Goal: Task Accomplishment & Management: Manage account settings

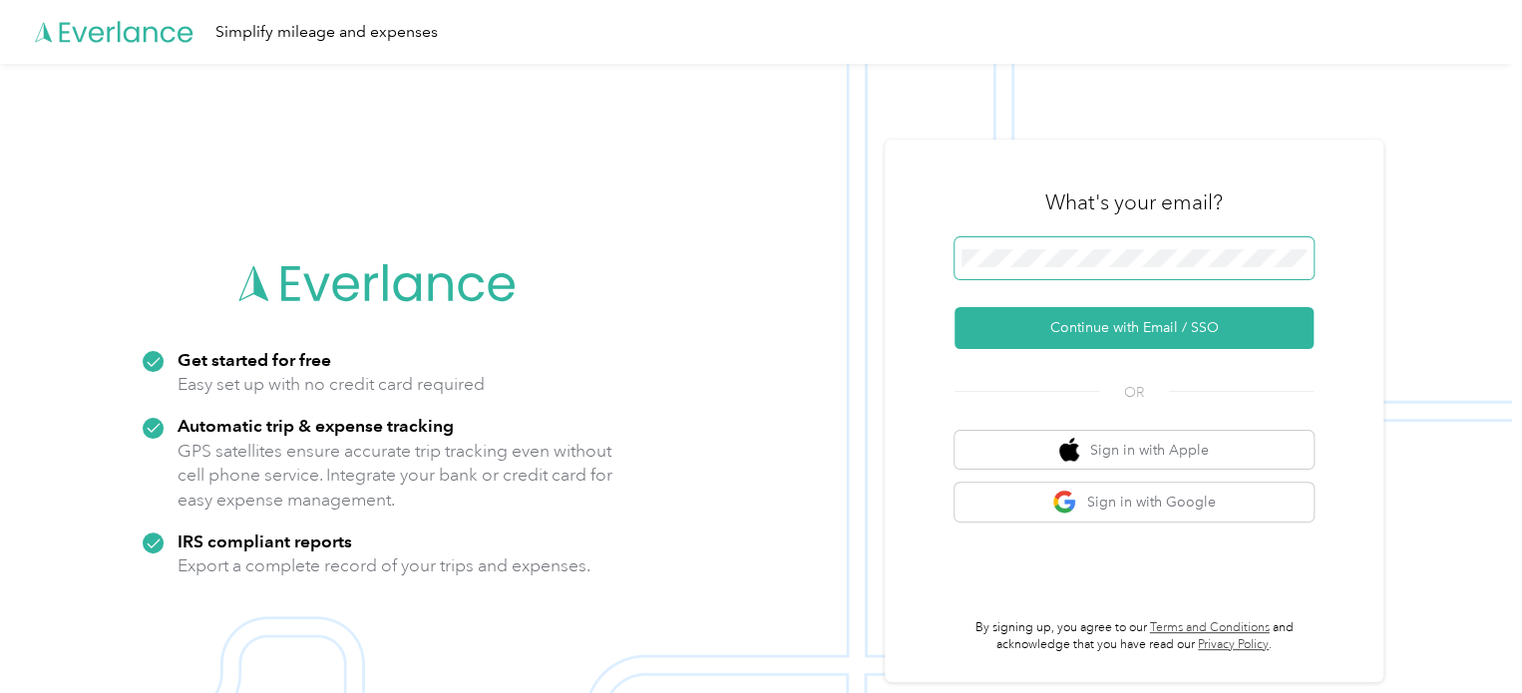
click at [1048, 247] on span at bounding box center [1133, 258] width 359 height 42
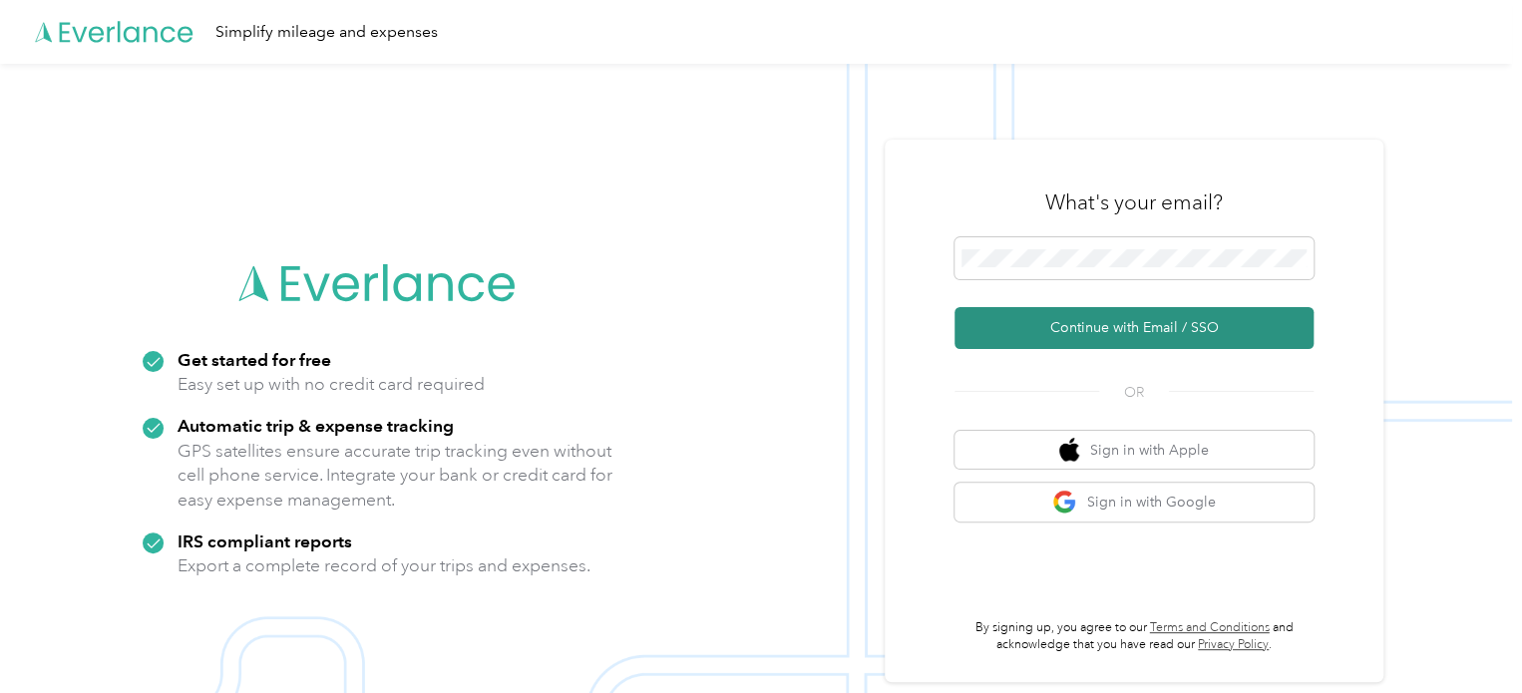
click at [1113, 321] on button "Continue with Email / SSO" at bounding box center [1133, 328] width 359 height 42
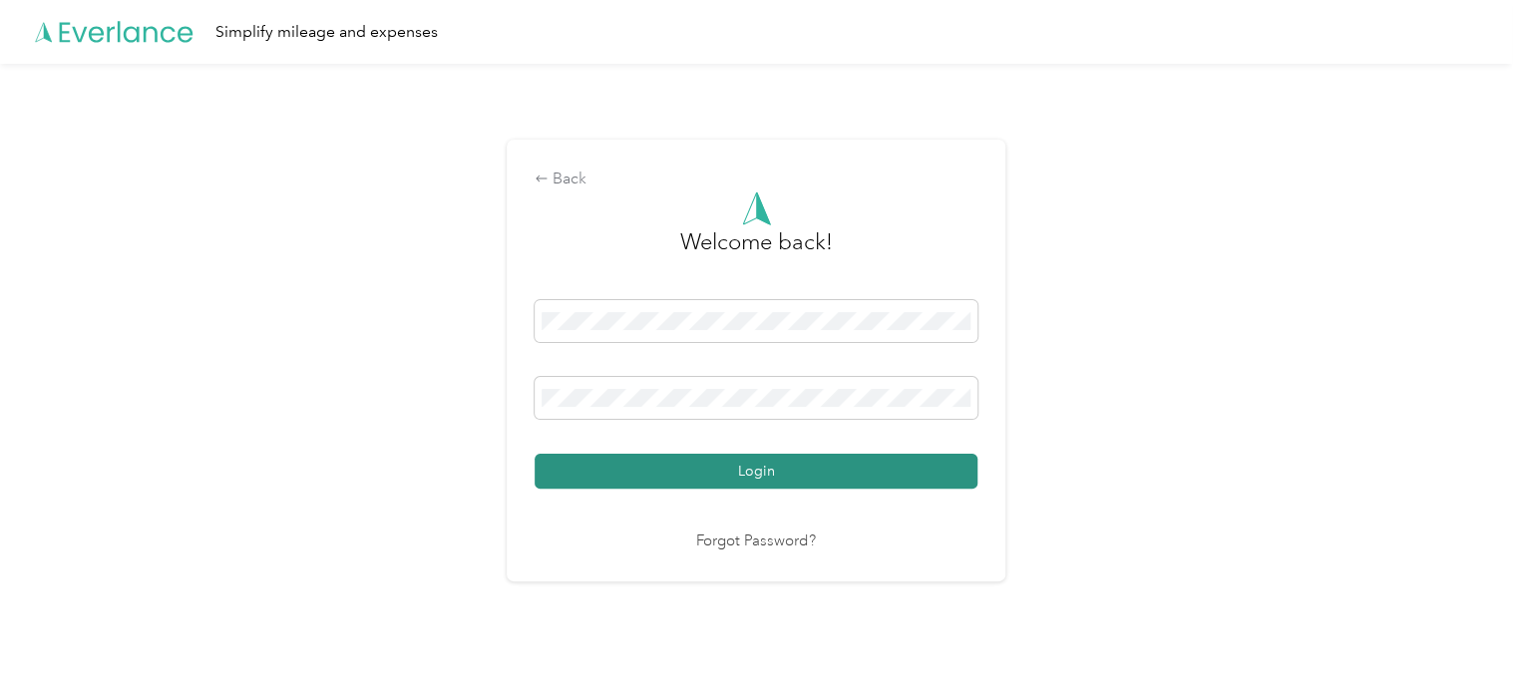
click at [726, 459] on button "Login" at bounding box center [756, 471] width 443 height 35
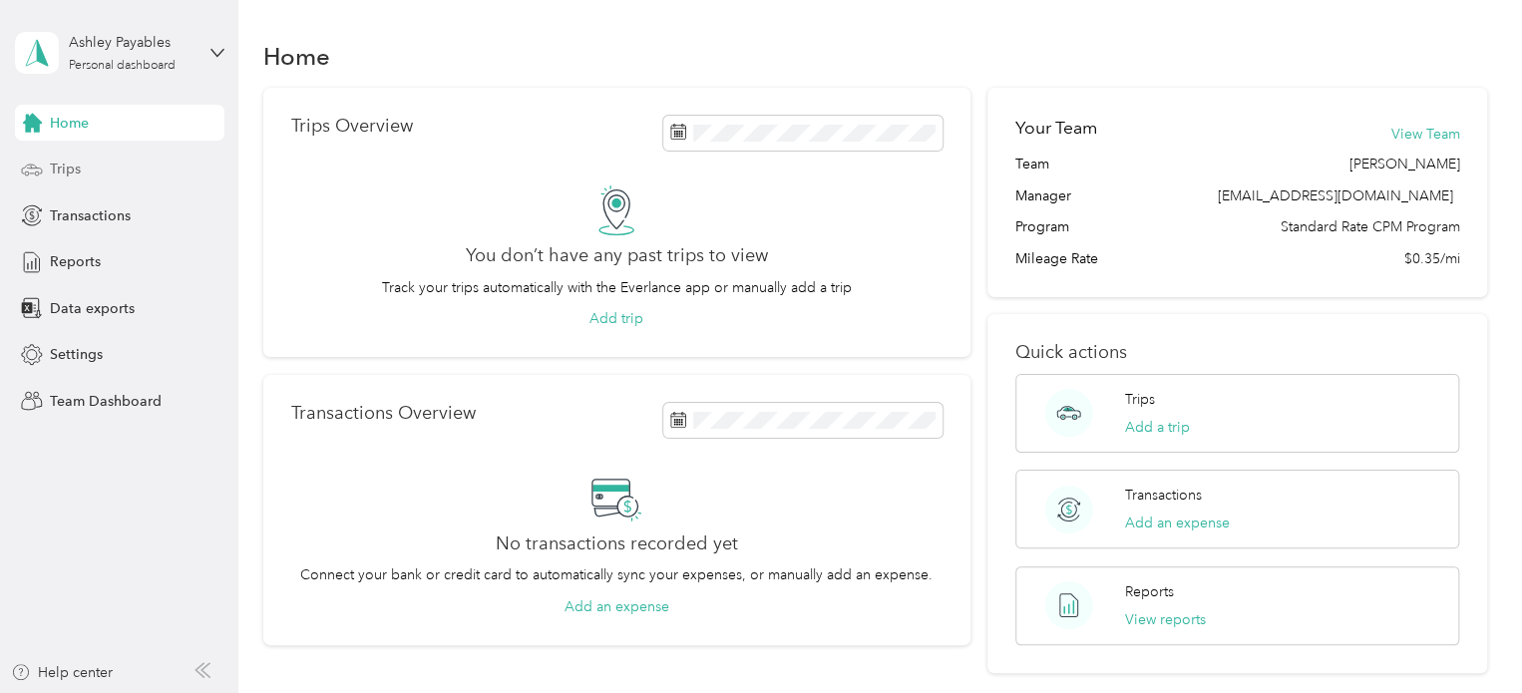
click at [52, 161] on span "Trips" at bounding box center [65, 169] width 31 height 21
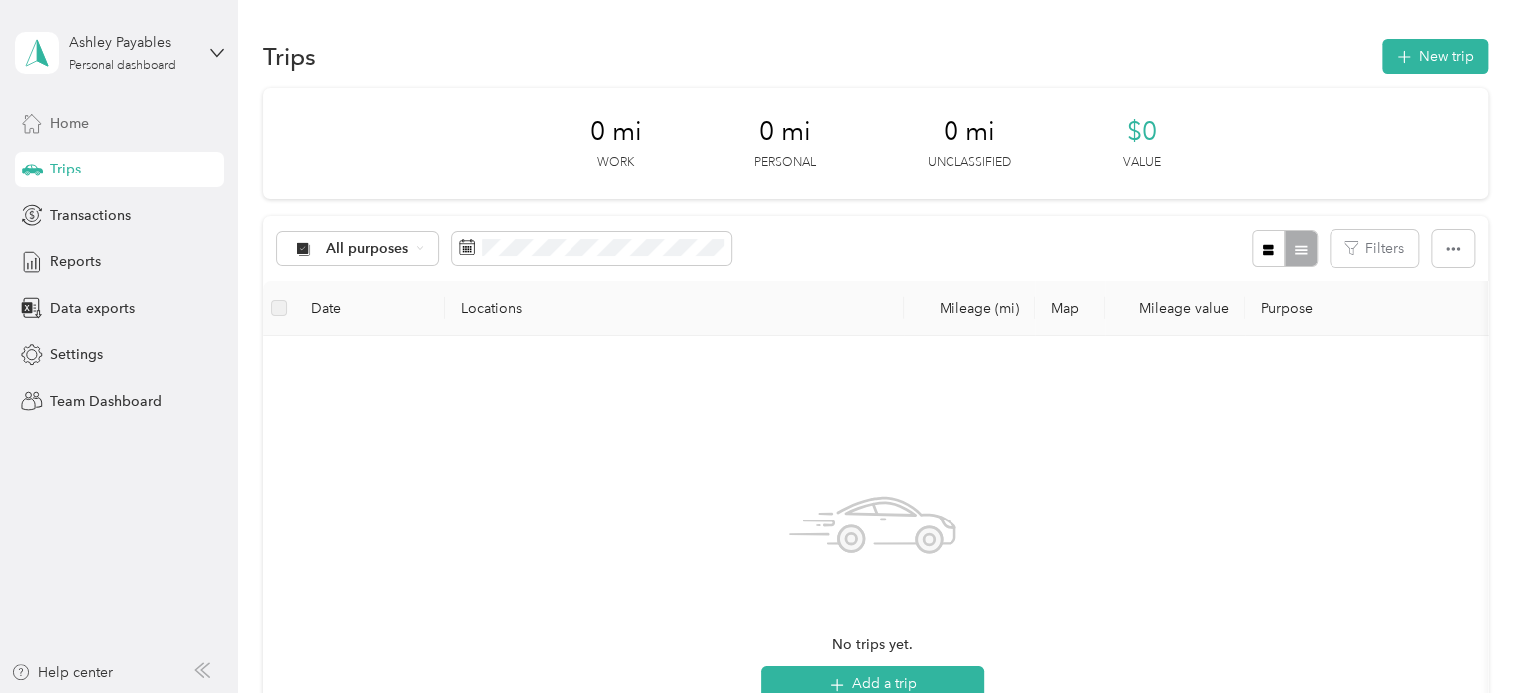
click at [62, 114] on span "Home" at bounding box center [69, 123] width 39 height 21
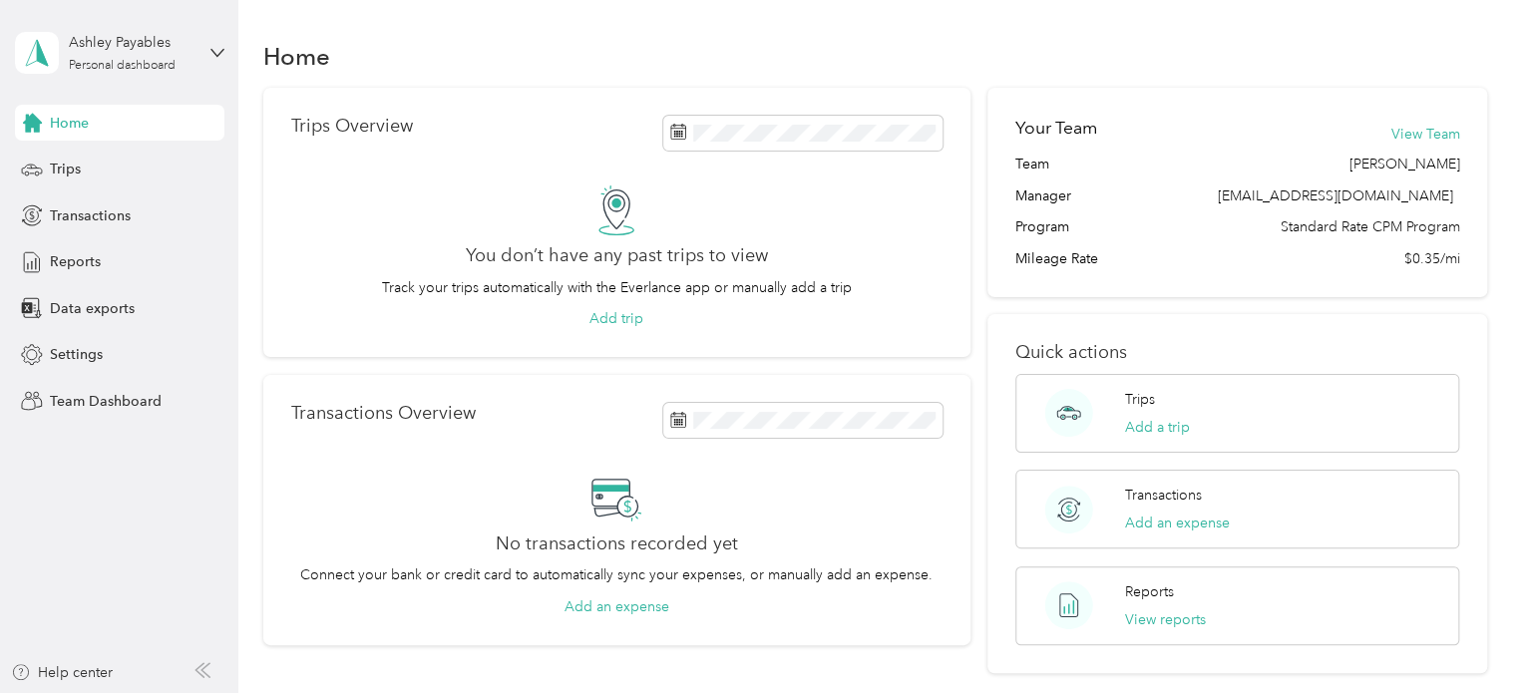
click at [709, 269] on div "You don’t have any past trips to view Track your trips automatically with the E…" at bounding box center [616, 257] width 651 height 145
click at [75, 260] on span "Reports" at bounding box center [75, 261] width 51 height 21
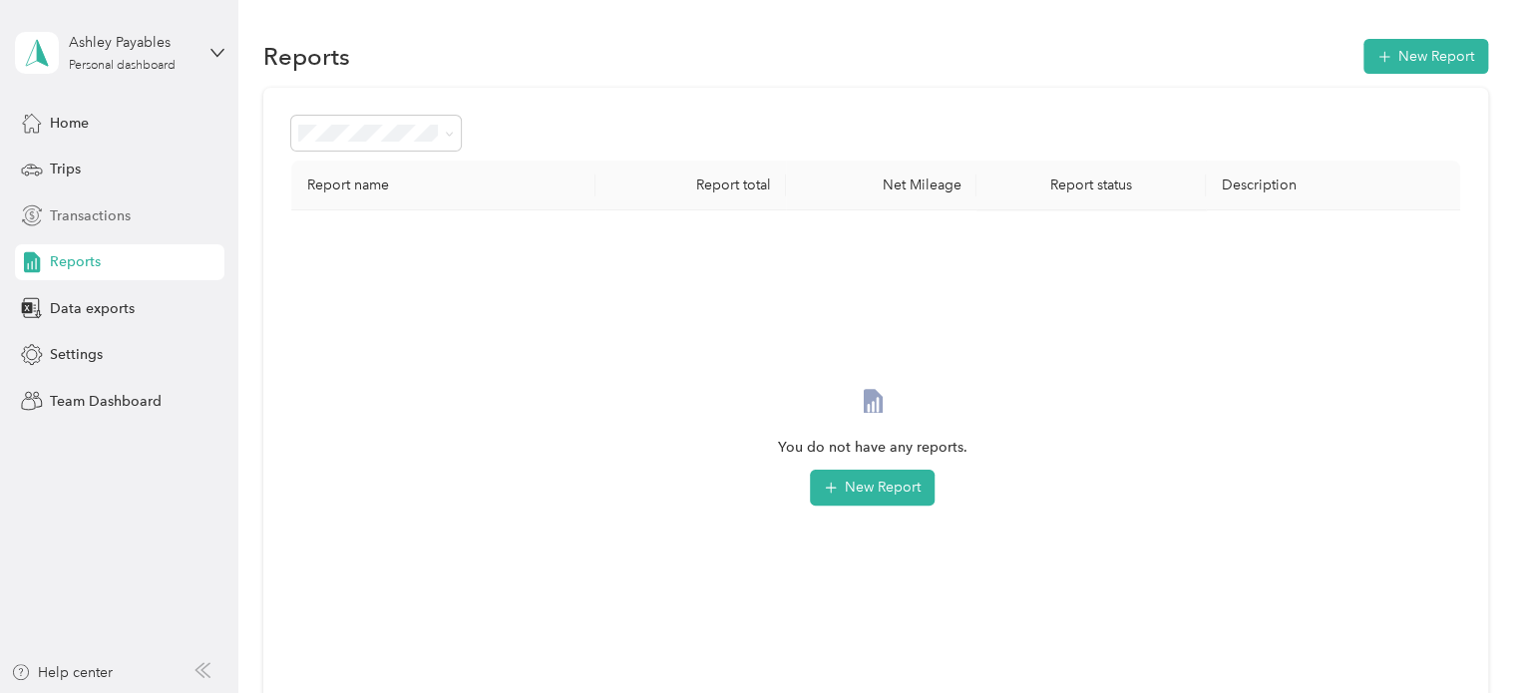
click at [83, 218] on span "Transactions" at bounding box center [90, 215] width 81 height 21
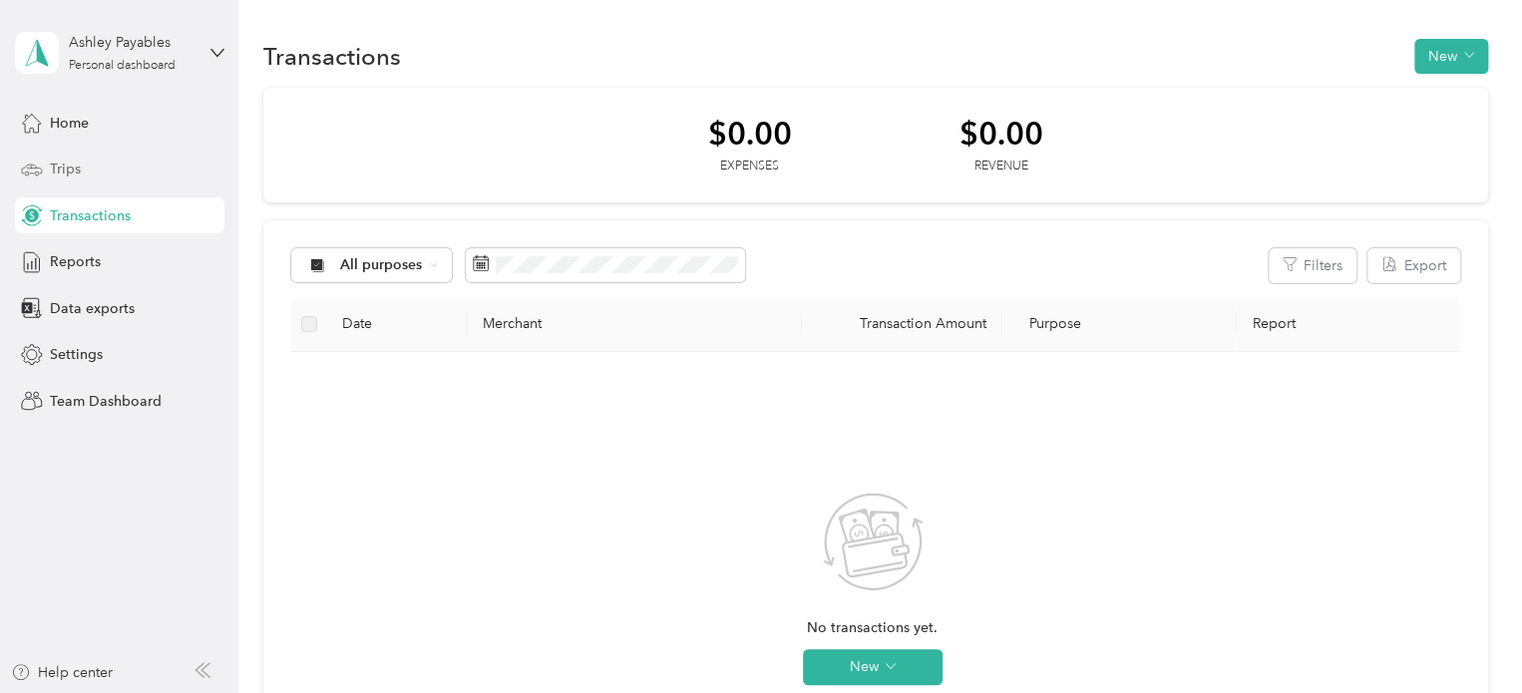
click at [80, 171] on div "Trips" at bounding box center [119, 170] width 209 height 36
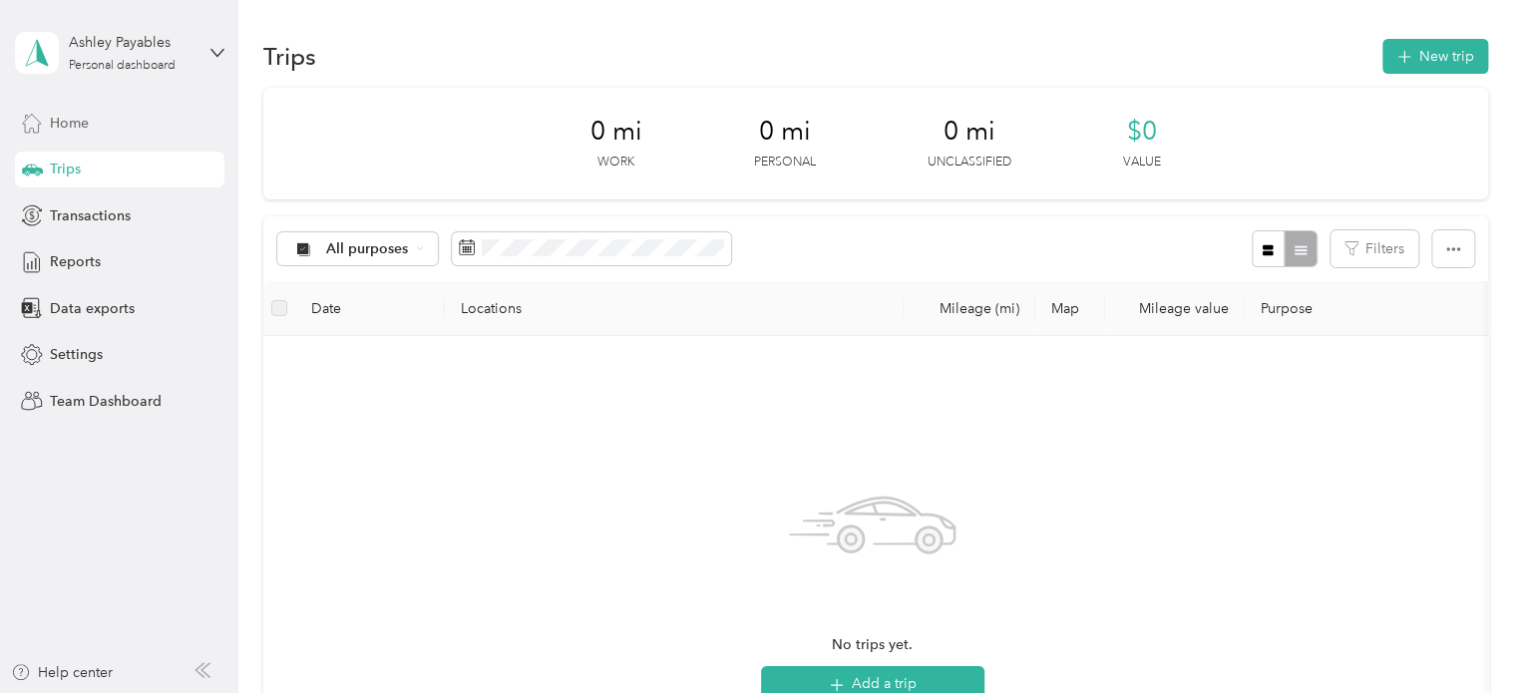
click at [62, 121] on span "Home" at bounding box center [69, 123] width 39 height 21
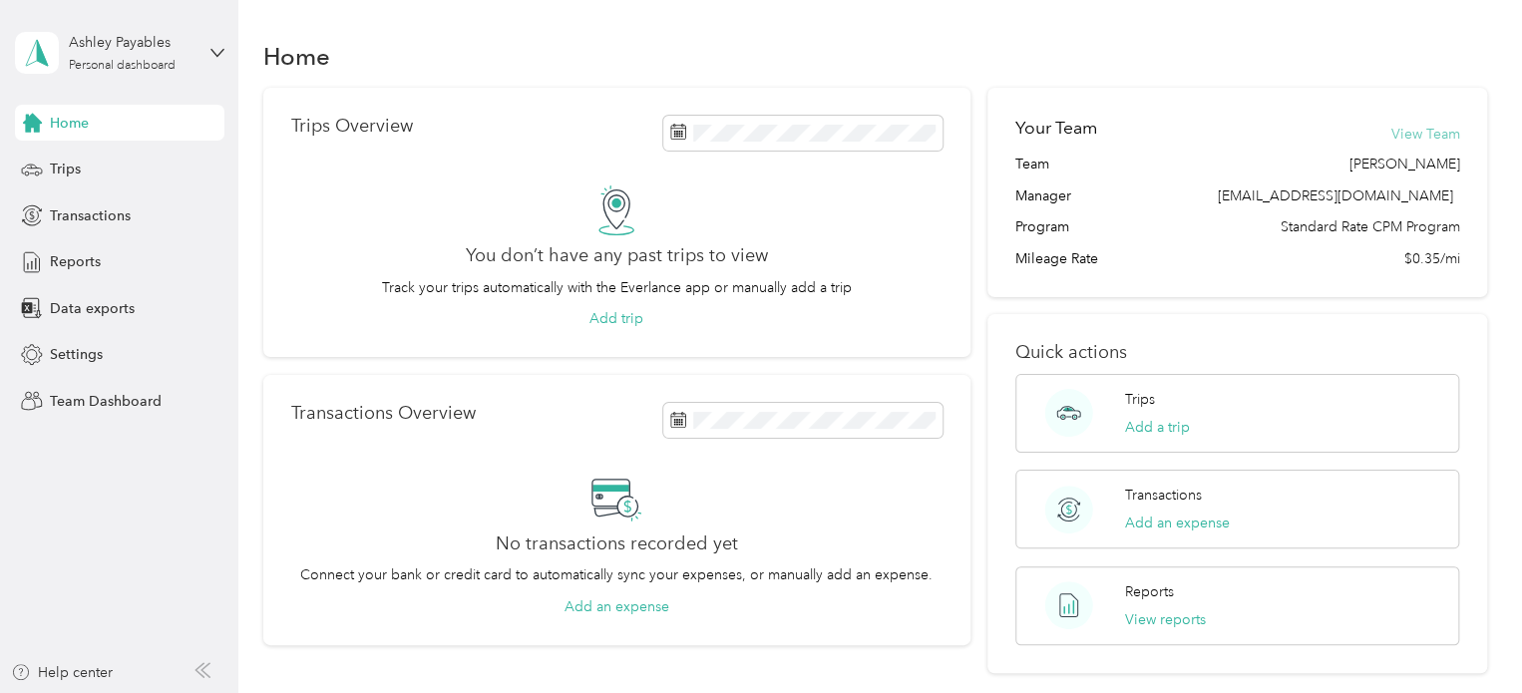
click at [1416, 137] on button "View Team" at bounding box center [1424, 134] width 69 height 21
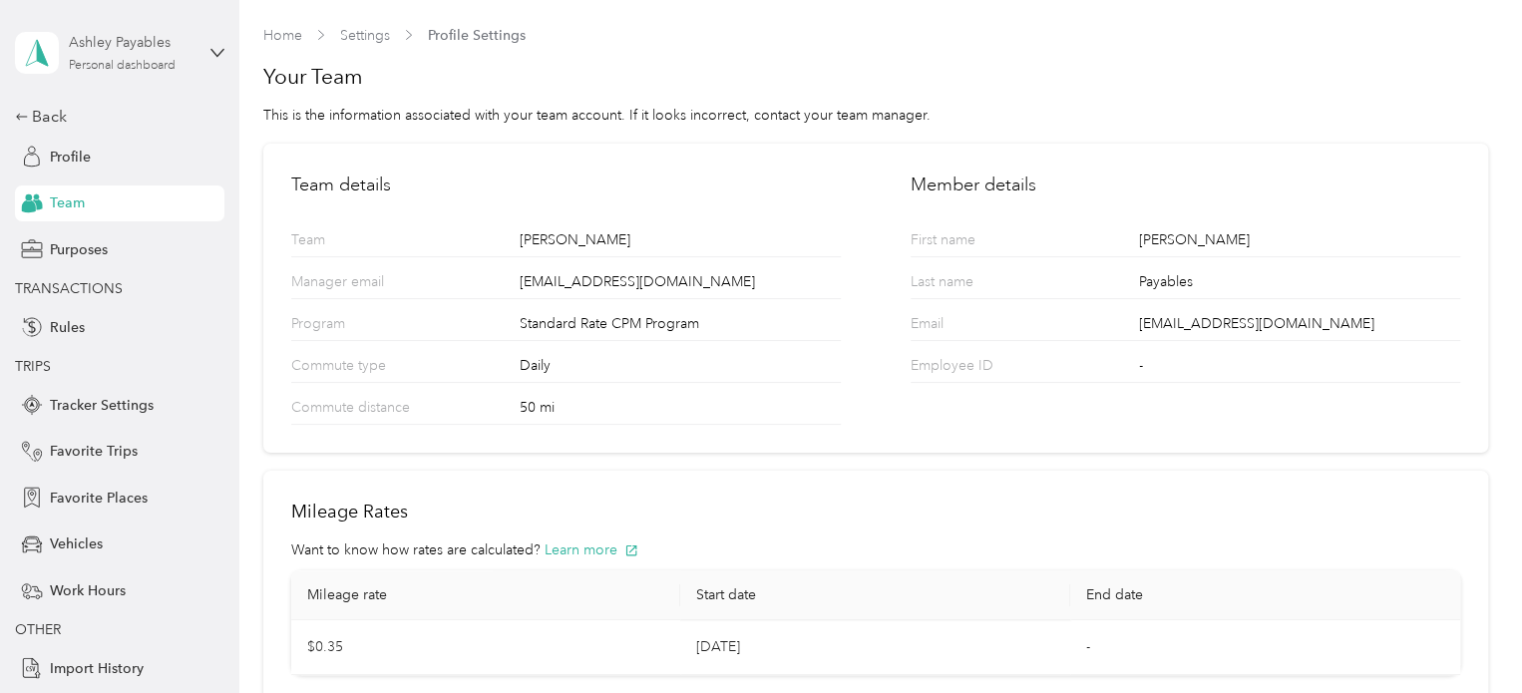
click at [96, 39] on div "Ashley Payables" at bounding box center [131, 42] width 125 height 21
click at [111, 164] on div "Team dashboard" at bounding box center [217, 161] width 392 height 35
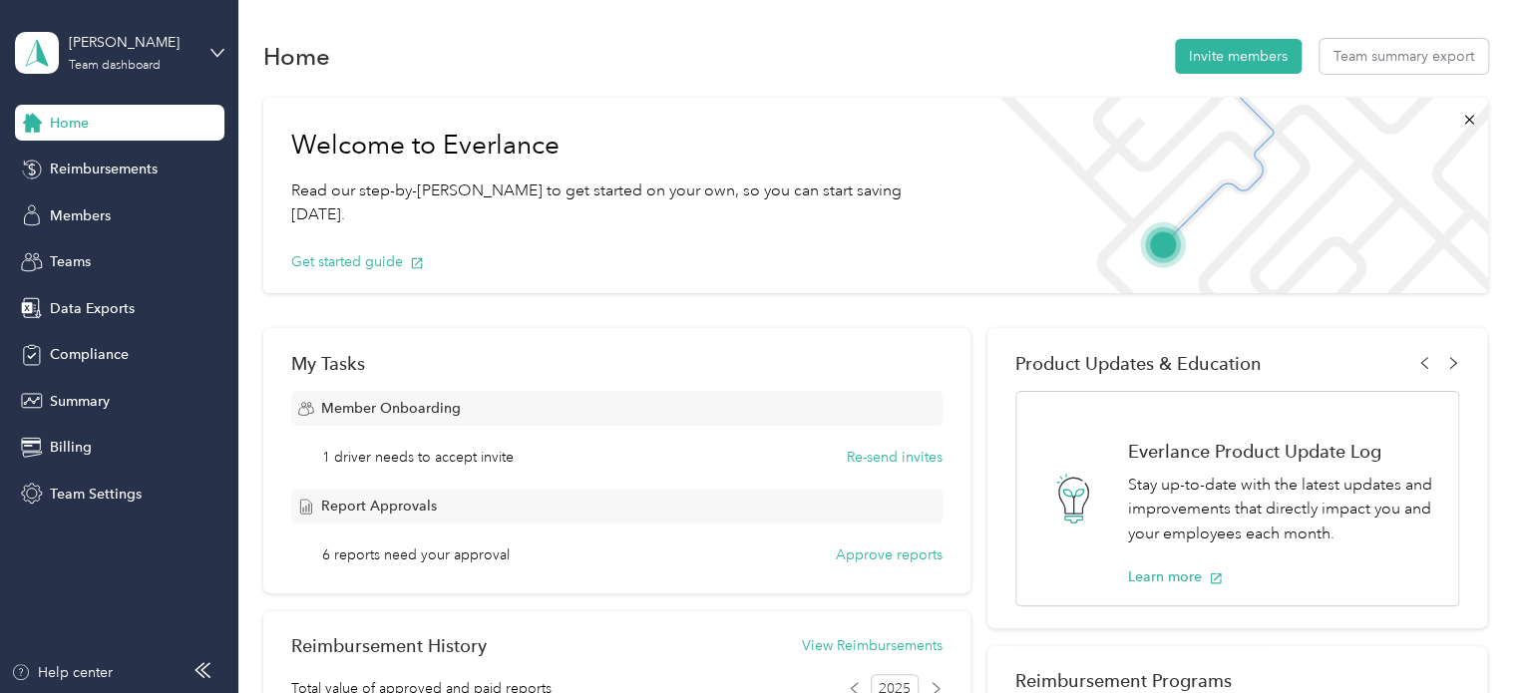
click at [508, 548] on div "6 reports need your approval Approve reports" at bounding box center [631, 555] width 619 height 21
click at [622, 498] on div "Report Approvals" at bounding box center [616, 506] width 651 height 35
click at [914, 559] on button "Approve reports" at bounding box center [889, 555] width 107 height 21
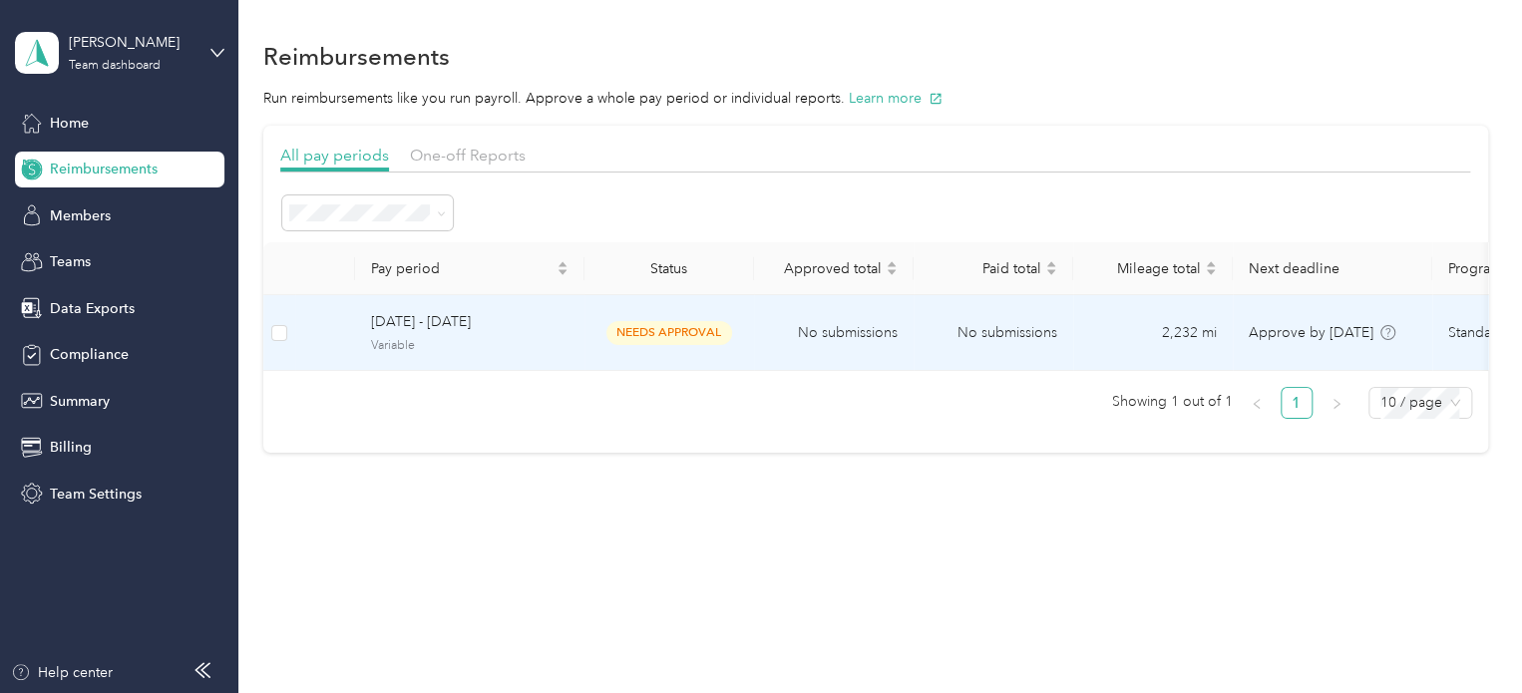
click at [660, 321] on span "needs approval" at bounding box center [669, 332] width 126 height 23
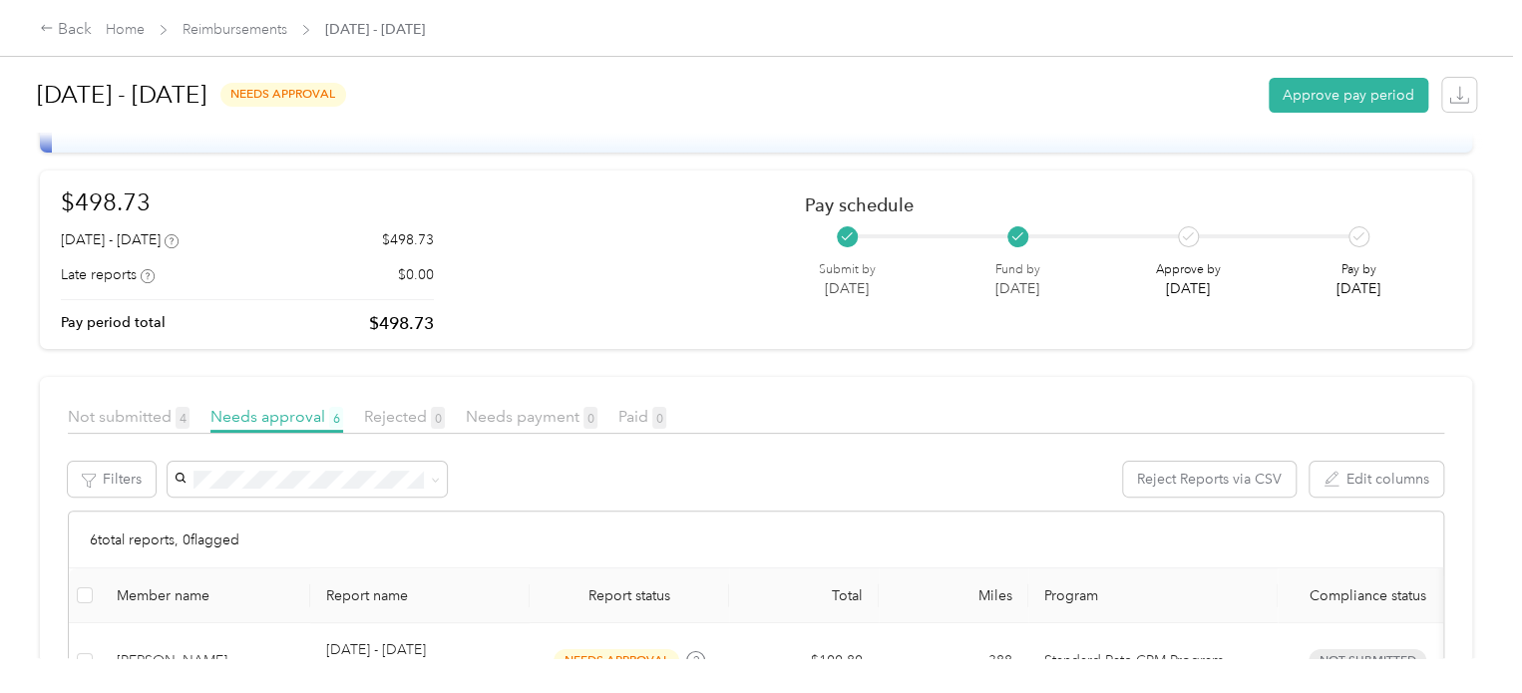
scroll to position [100, 0]
